Goal: Find specific page/section: Find specific page/section

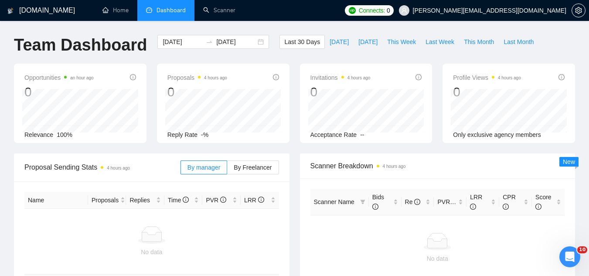
click at [484, 16] on span "[PERSON_NAME][EMAIL_ADDRESS][DOMAIN_NAME]" at bounding box center [483, 11] width 178 height 28
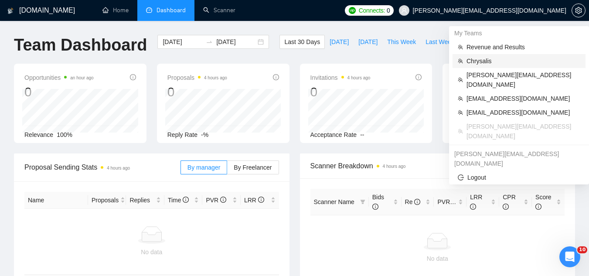
click at [486, 56] on li "Chrysalis" at bounding box center [518, 61] width 133 height 14
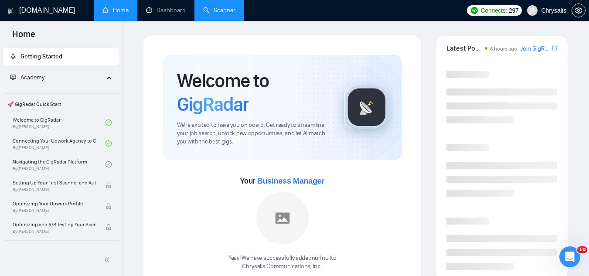
click at [226, 8] on link "Scanner" at bounding box center [219, 10] width 32 height 7
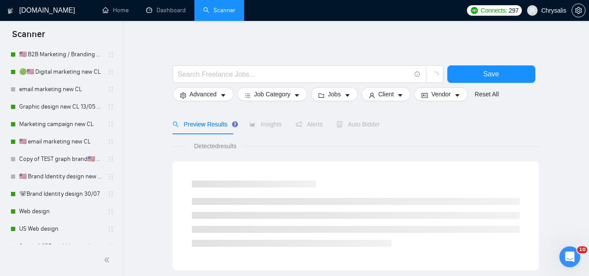
scroll to position [654, 0]
